Goal: Information Seeking & Learning: Learn about a topic

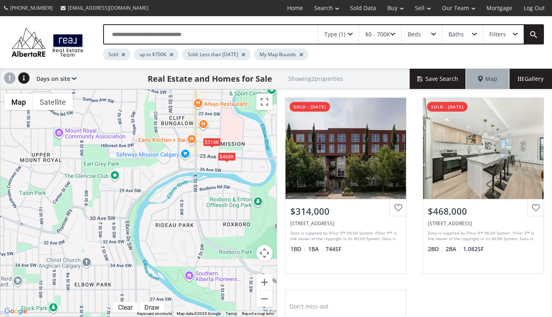
click at [184, 255] on div "$314K $468K" at bounding box center [138, 203] width 276 height 227
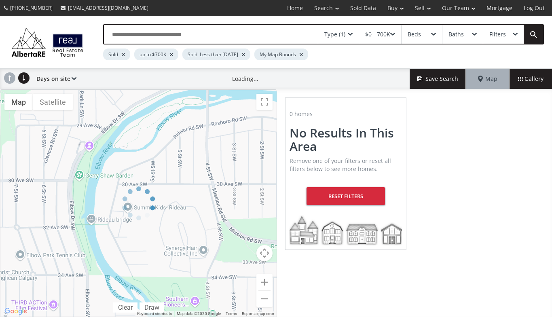
click at [184, 255] on div at bounding box center [138, 203] width 277 height 228
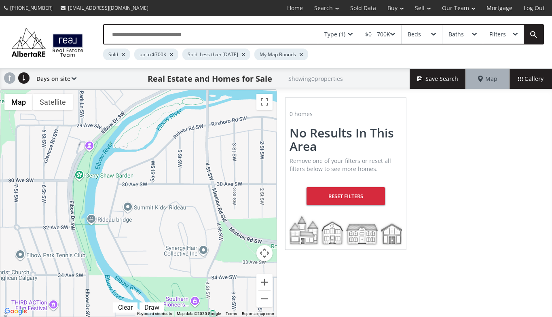
click at [184, 255] on div at bounding box center [138, 203] width 276 height 227
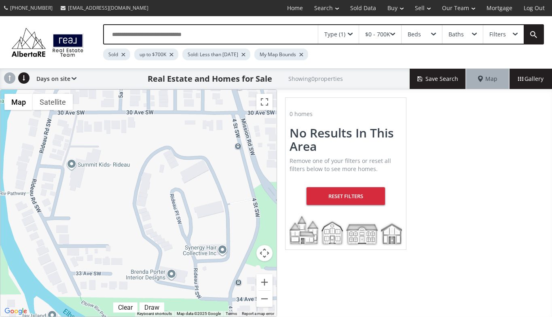
click at [183, 255] on div at bounding box center [138, 203] width 276 height 227
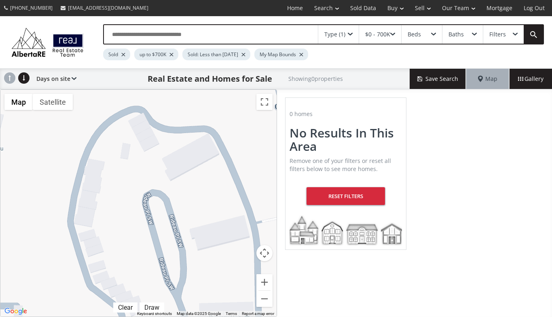
drag, startPoint x: 199, startPoint y: 158, endPoint x: 183, endPoint y: 229, distance: 72.8
click at [183, 229] on div at bounding box center [138, 203] width 276 height 227
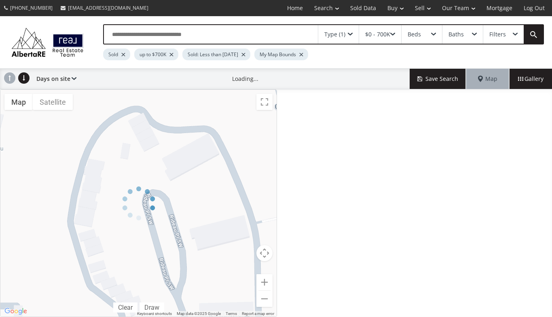
click at [183, 229] on div "← Move left → Move right ↑ Move up ↓ Move down + Zoom in - Zoom out Home Jump l…" at bounding box center [138, 203] width 277 height 228
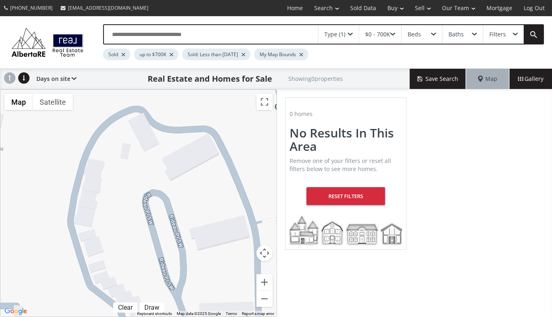
click at [183, 229] on div at bounding box center [138, 203] width 276 height 227
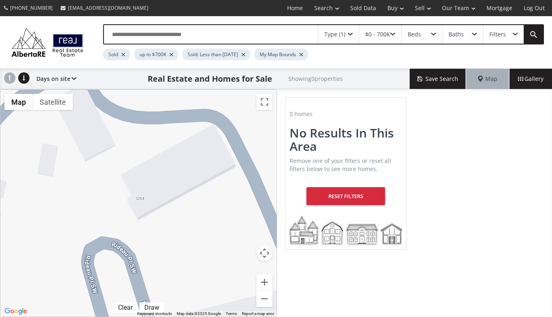
drag, startPoint x: 191, startPoint y: 205, endPoint x: 172, endPoint y: 293, distance: 90.2
click at [172, 294] on div at bounding box center [138, 203] width 276 height 227
click at [391, 32] on div "$0 - 700K" at bounding box center [380, 34] width 42 height 19
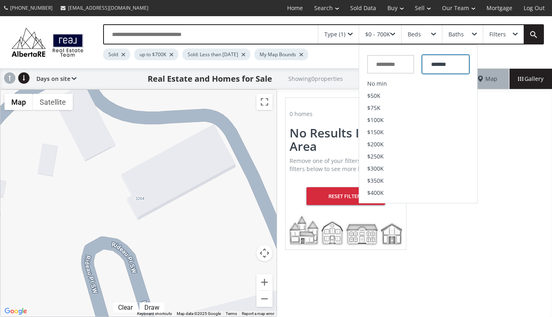
click at [452, 65] on input "*******" at bounding box center [445, 64] width 47 height 19
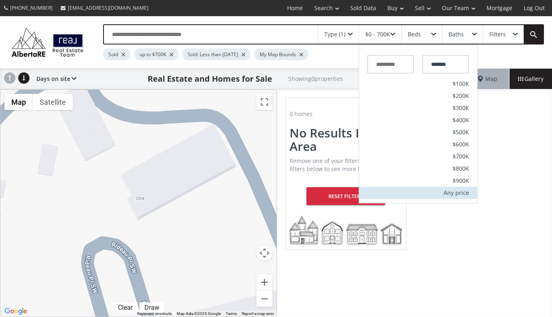
click at [451, 194] on div "Any price" at bounding box center [455, 193] width 25 height 6
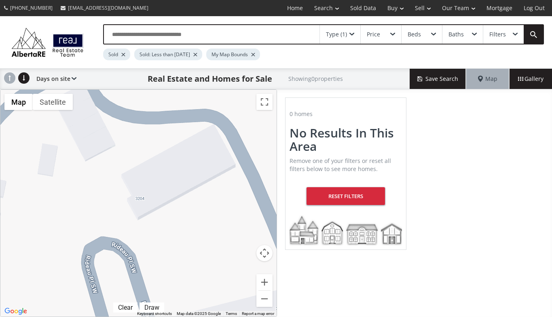
click at [337, 32] on div "Type (1)" at bounding box center [336, 35] width 21 height 6
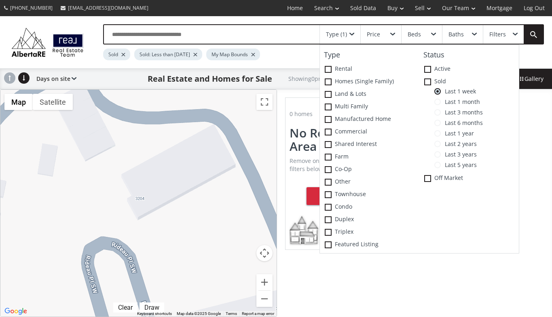
click at [439, 109] on span at bounding box center [437, 112] width 6 height 6
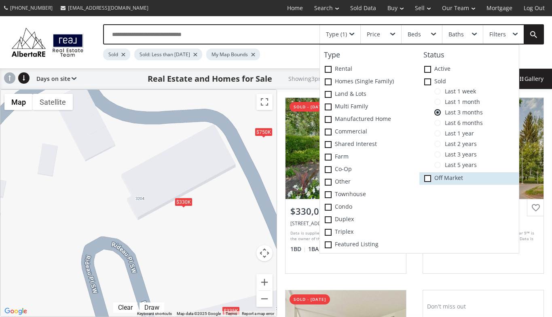
click at [429, 176] on span at bounding box center [427, 178] width 7 height 7
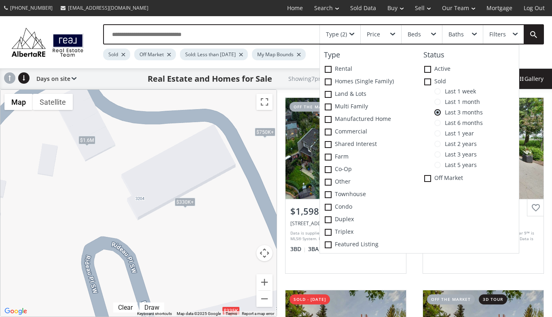
click at [206, 256] on div "$1.6M $330K+ $750K+ $750K+ $330K+ $335K $750K+" at bounding box center [138, 203] width 276 height 227
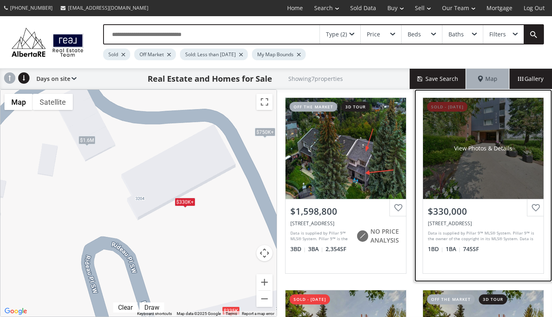
click at [459, 164] on div "View Photos & Details" at bounding box center [483, 148] width 120 height 101
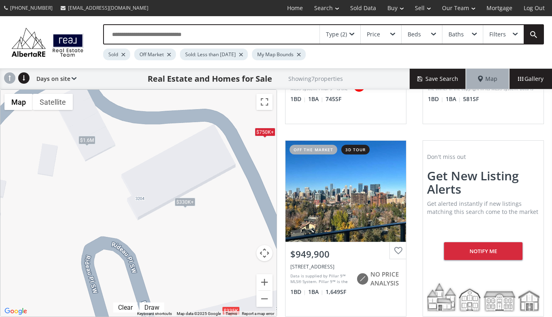
scroll to position [537, 0]
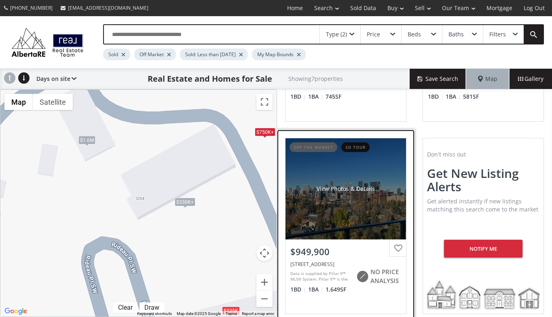
click at [311, 186] on div "View Photos & Details" at bounding box center [345, 188] width 120 height 101
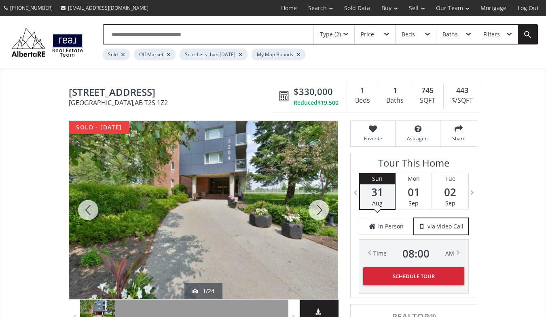
click at [318, 211] on div at bounding box center [318, 210] width 39 height 178
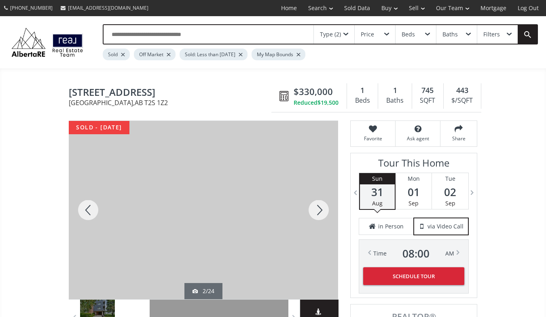
click at [318, 211] on div at bounding box center [318, 210] width 39 height 178
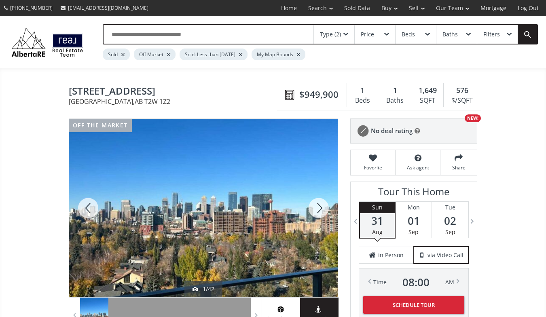
click at [255, 152] on div at bounding box center [203, 208] width 269 height 178
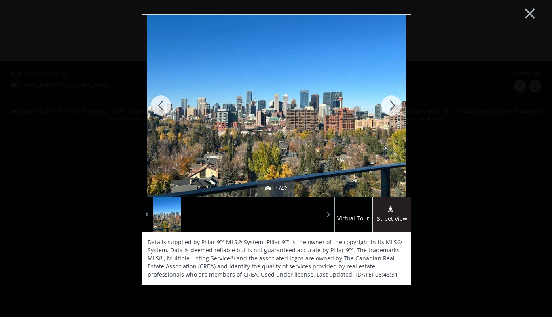
click at [389, 103] on div at bounding box center [391, 106] width 39 height 182
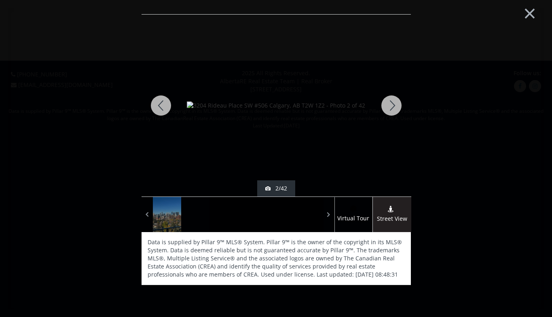
click at [389, 103] on div at bounding box center [391, 106] width 39 height 182
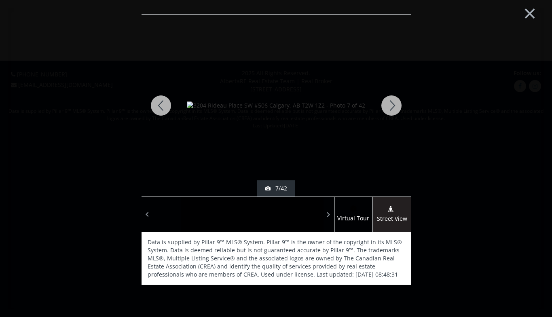
click at [389, 103] on div at bounding box center [391, 106] width 39 height 182
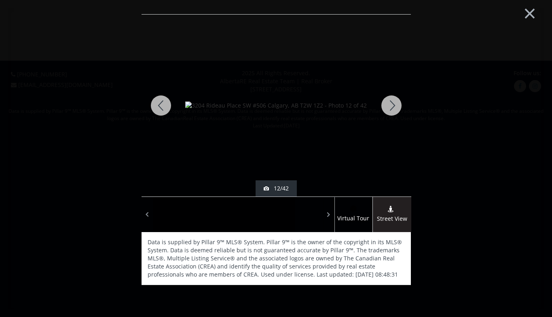
click at [389, 103] on div at bounding box center [391, 106] width 39 height 182
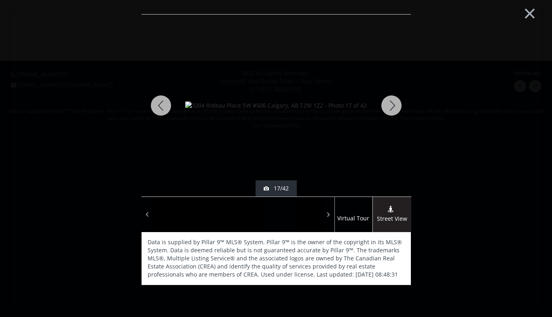
click at [389, 103] on div at bounding box center [391, 106] width 39 height 182
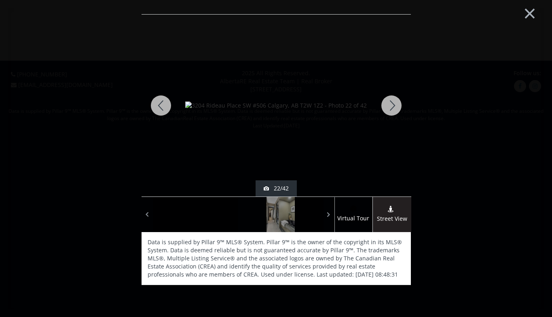
click at [389, 103] on div at bounding box center [391, 106] width 39 height 182
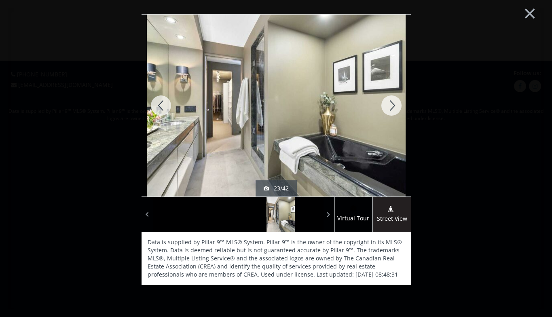
click at [389, 103] on div at bounding box center [391, 106] width 39 height 182
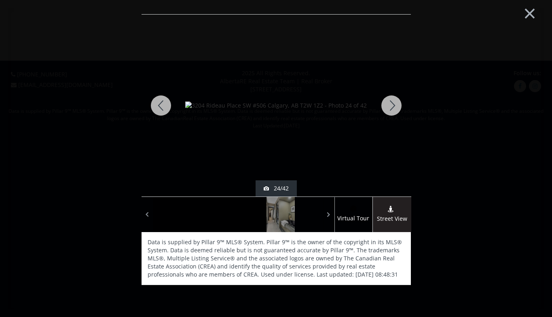
click at [389, 103] on div at bounding box center [391, 106] width 39 height 182
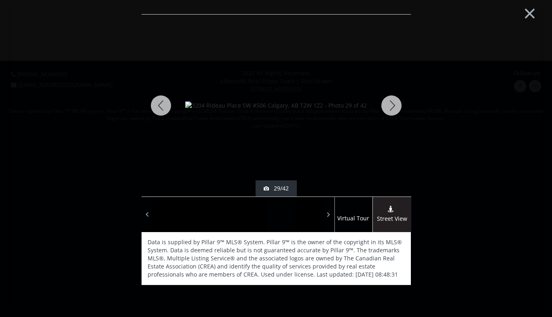
click at [389, 103] on div at bounding box center [391, 106] width 39 height 182
click at [532, 11] on button "×" at bounding box center [529, 12] width 44 height 33
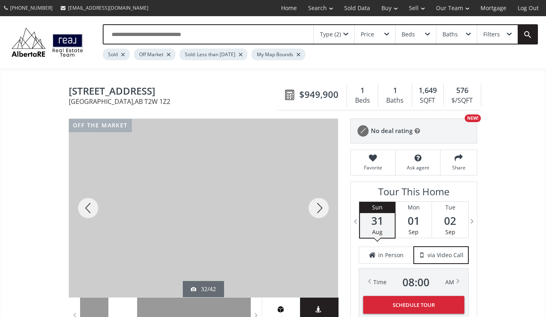
click at [242, 167] on div at bounding box center [203, 208] width 269 height 178
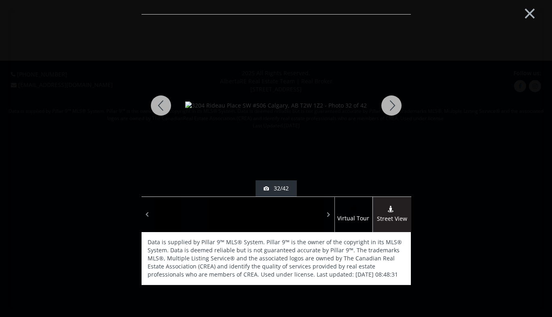
click at [160, 103] on div at bounding box center [160, 106] width 39 height 182
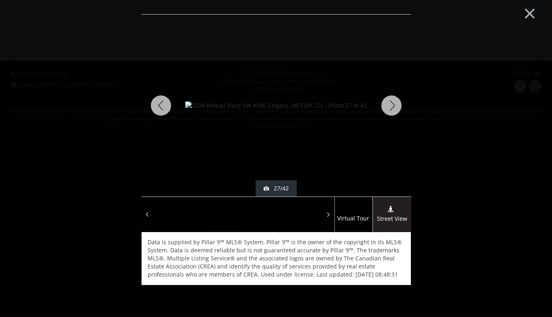
click at [160, 103] on div at bounding box center [160, 106] width 39 height 182
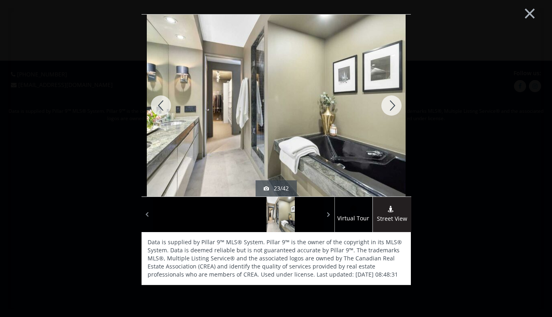
click at [160, 103] on div at bounding box center [160, 106] width 39 height 182
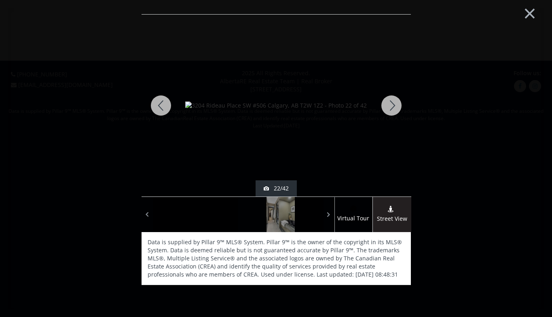
click at [160, 103] on div at bounding box center [160, 106] width 39 height 182
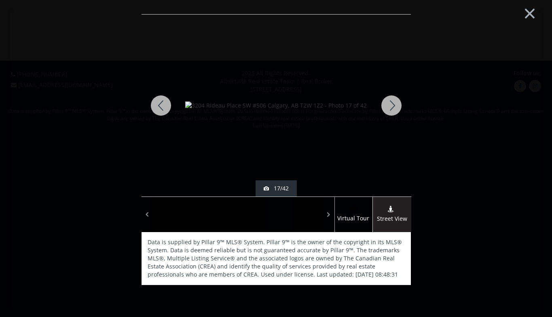
click at [160, 103] on div at bounding box center [160, 106] width 39 height 182
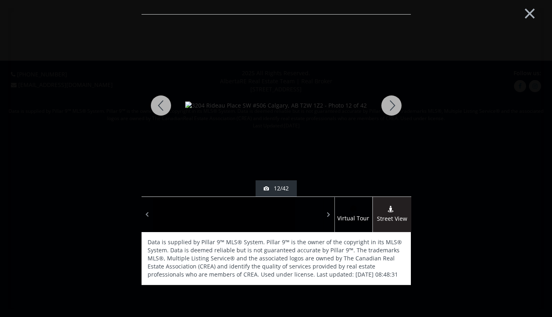
click at [160, 103] on div at bounding box center [160, 106] width 39 height 182
click at [392, 105] on div at bounding box center [391, 106] width 39 height 182
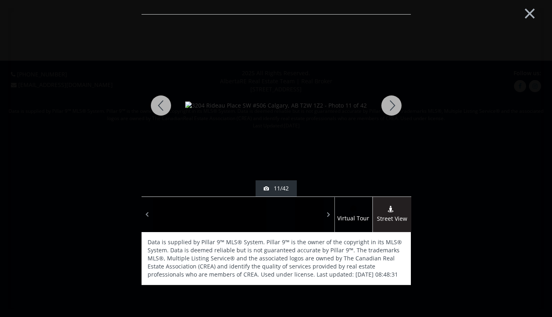
click at [392, 105] on div at bounding box center [391, 106] width 39 height 182
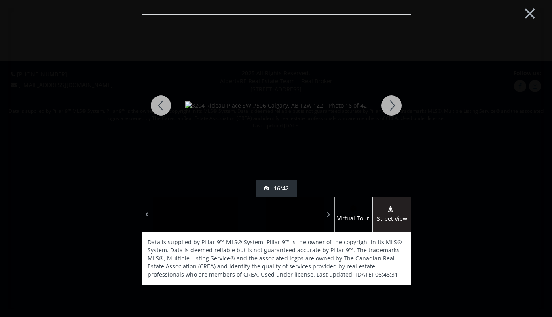
click at [392, 105] on div at bounding box center [391, 106] width 39 height 182
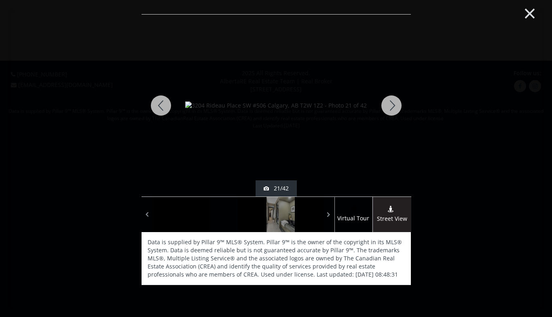
click at [534, 10] on button "×" at bounding box center [529, 12] width 44 height 33
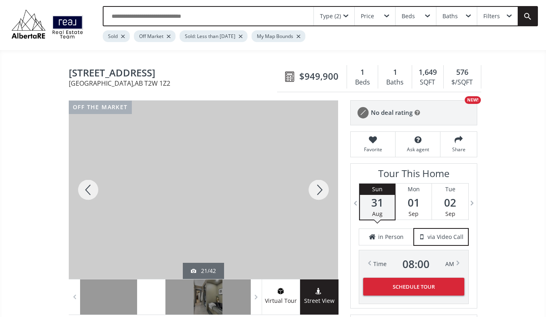
scroll to position [19, 0]
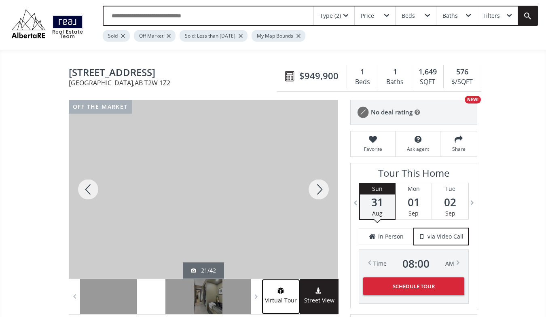
click at [282, 291] on img at bounding box center [280, 290] width 8 height 6
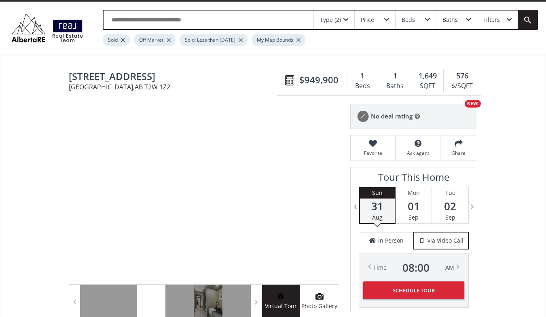
scroll to position [15, 0]
